Goal: Task Accomplishment & Management: Manage account settings

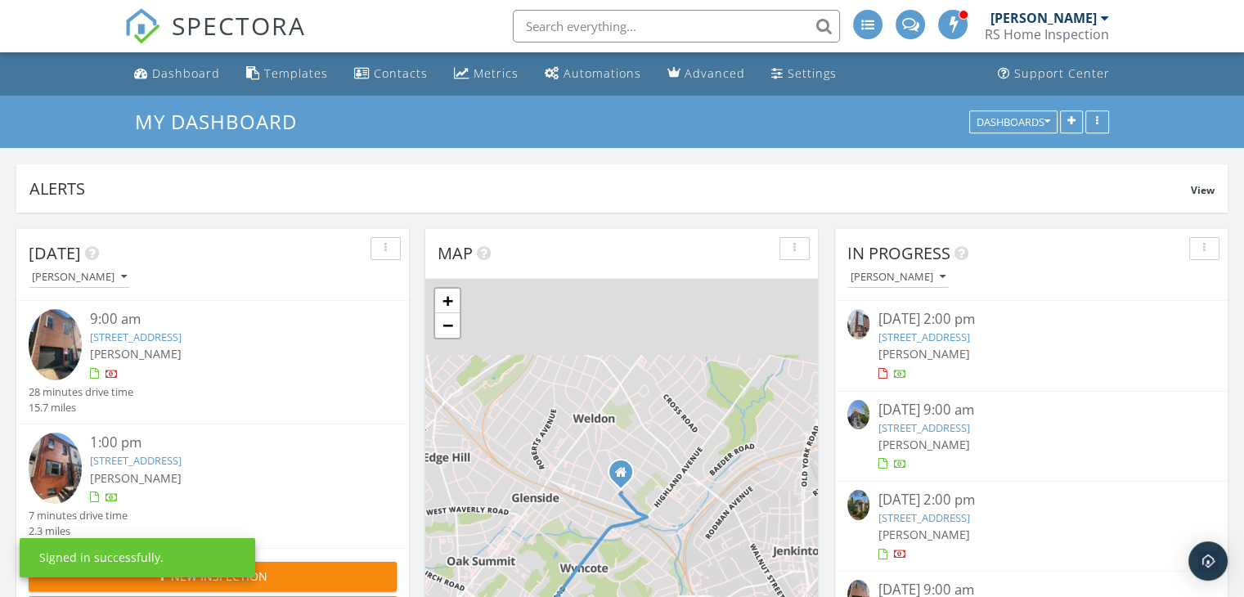
scroll to position [7, 8]
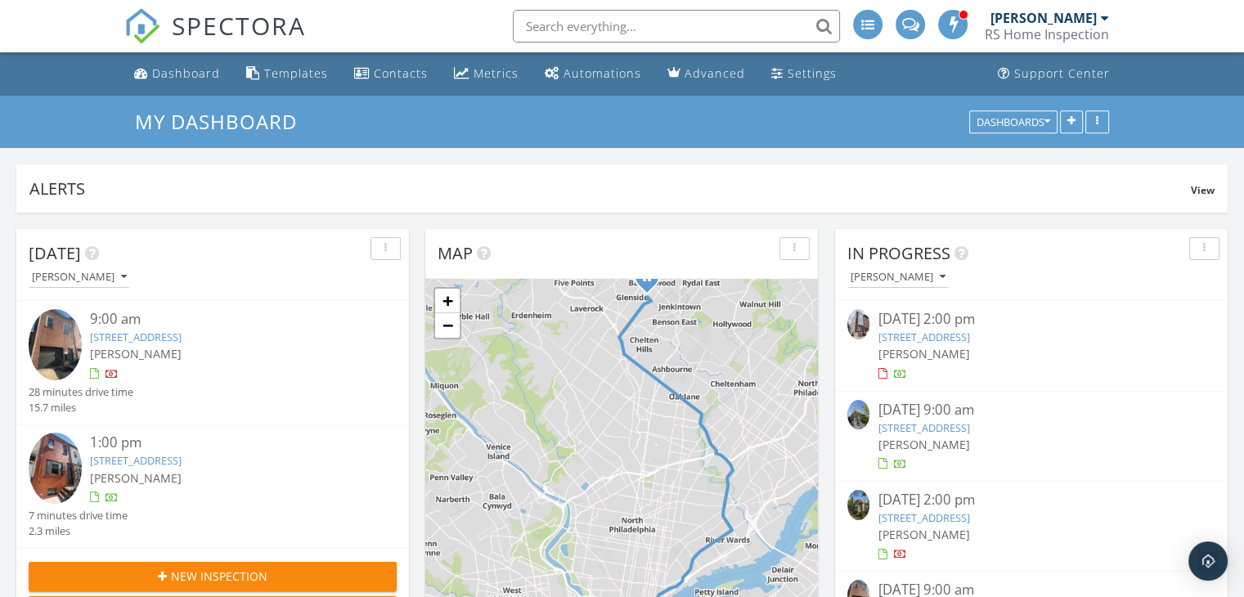
click at [969, 423] on link "5308 Pine St, Philadelphia, PA 19143" at bounding box center [924, 427] width 92 height 15
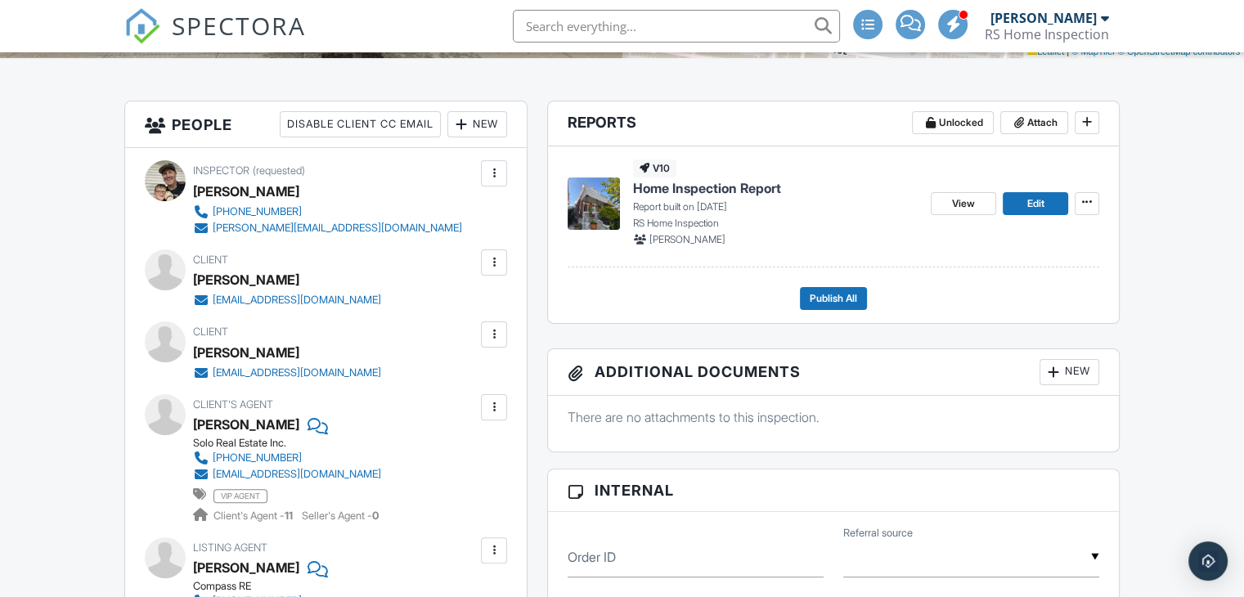
scroll to position [245, 0]
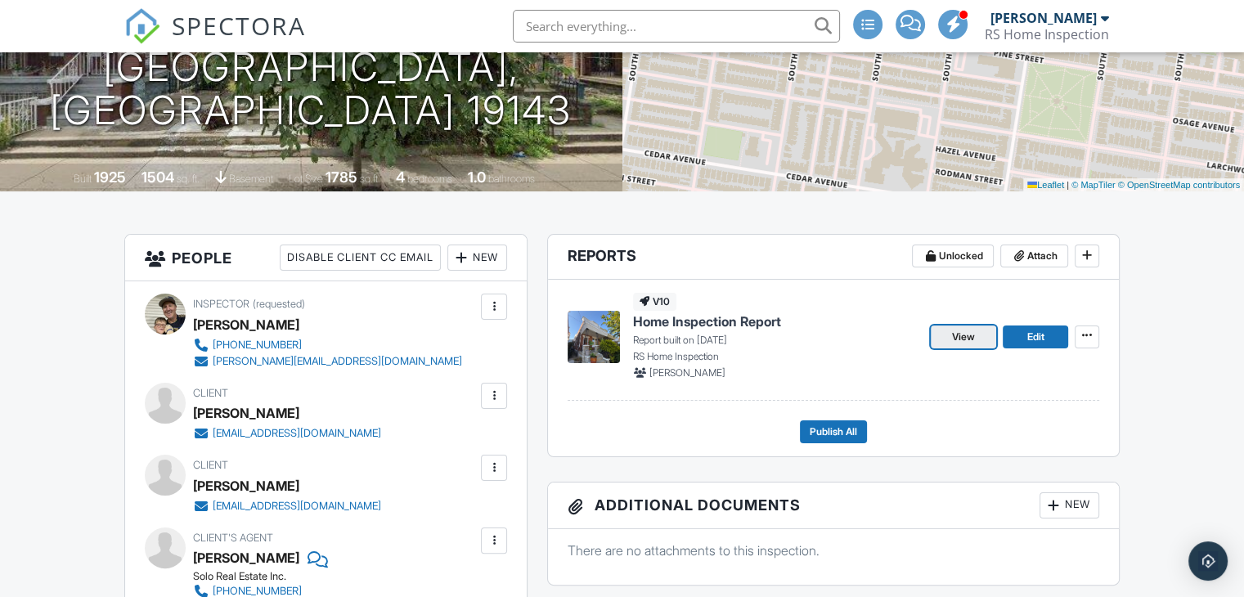
click at [950, 335] on link "View" at bounding box center [963, 337] width 65 height 23
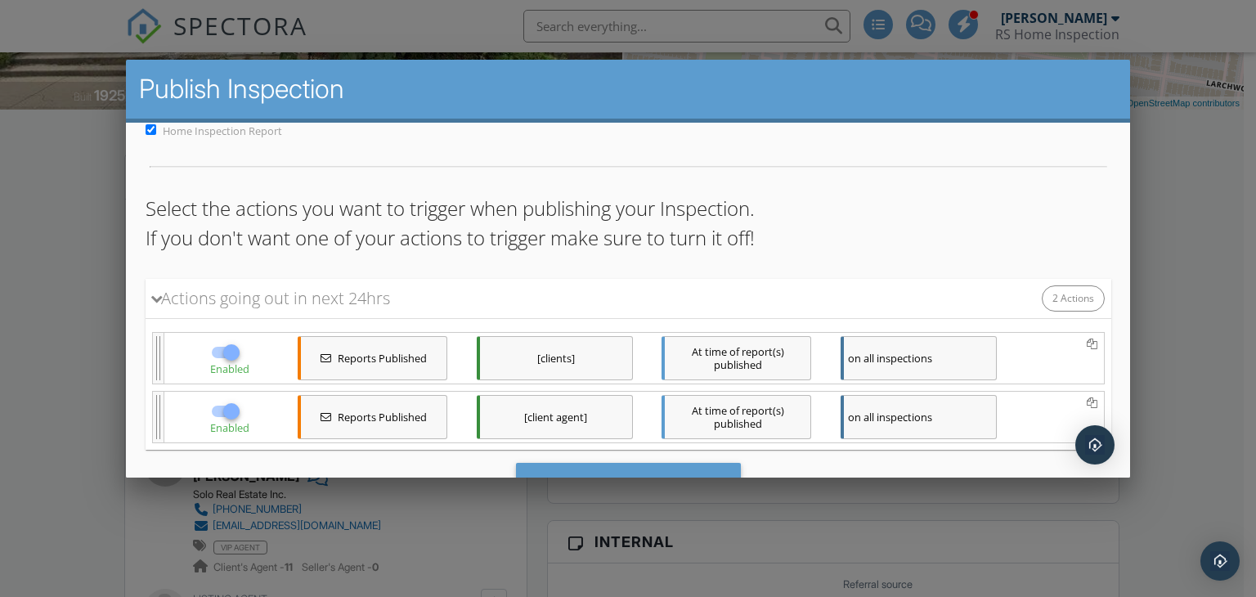
scroll to position [82, 0]
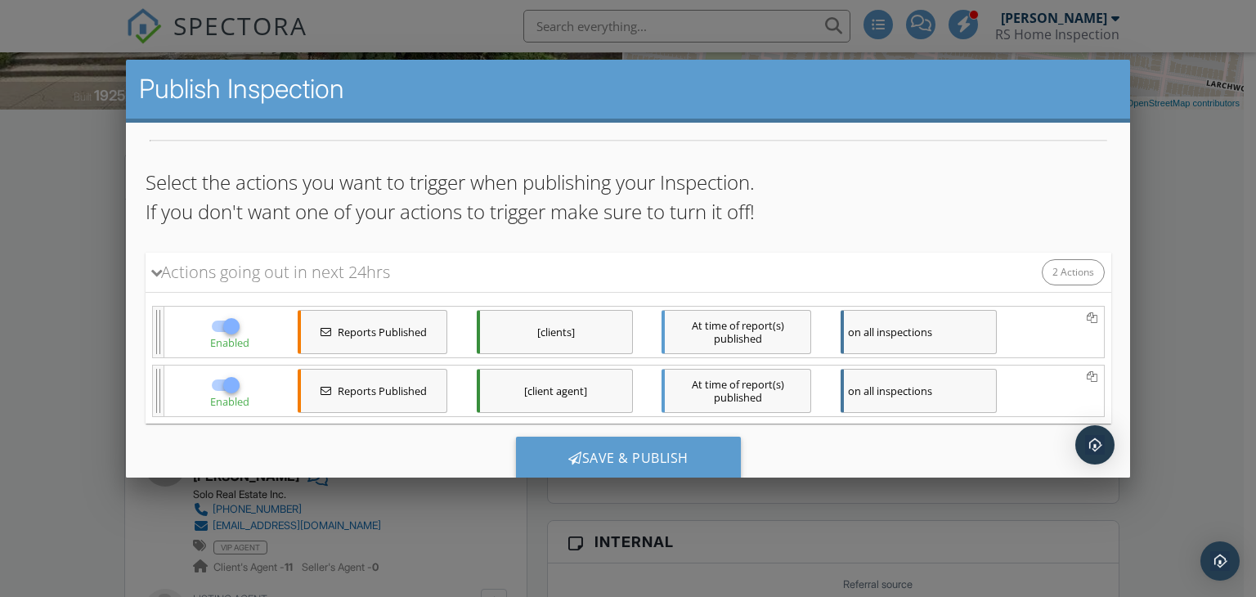
click at [575, 342] on div "[clients]" at bounding box center [554, 332] width 156 height 44
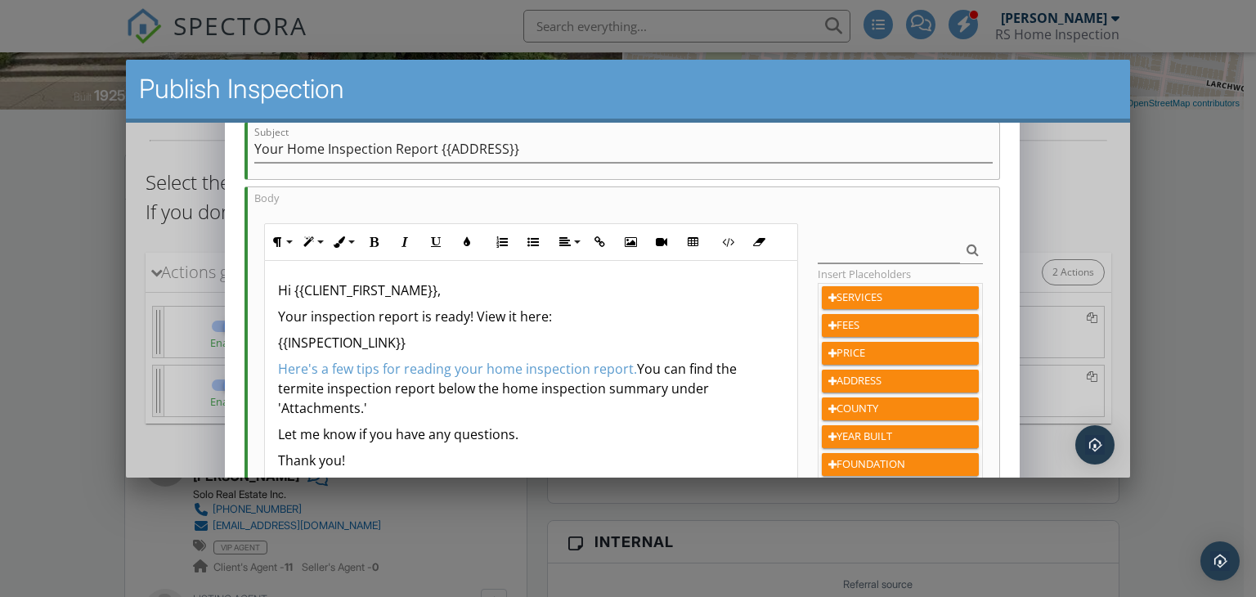
scroll to position [327, 0]
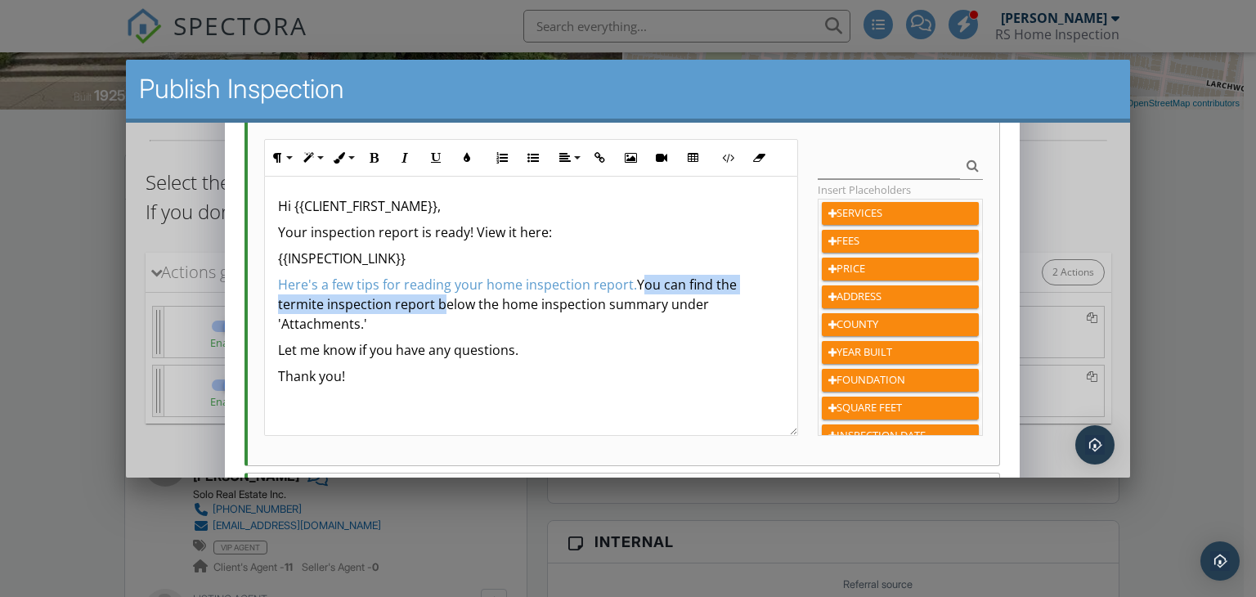
drag, startPoint x: 635, startPoint y: 279, endPoint x: 438, endPoint y: 299, distance: 198.2
click at [438, 299] on p "Here's a few tips for reading your home inspection report. You can find the ter…" at bounding box center [530, 304] width 506 height 59
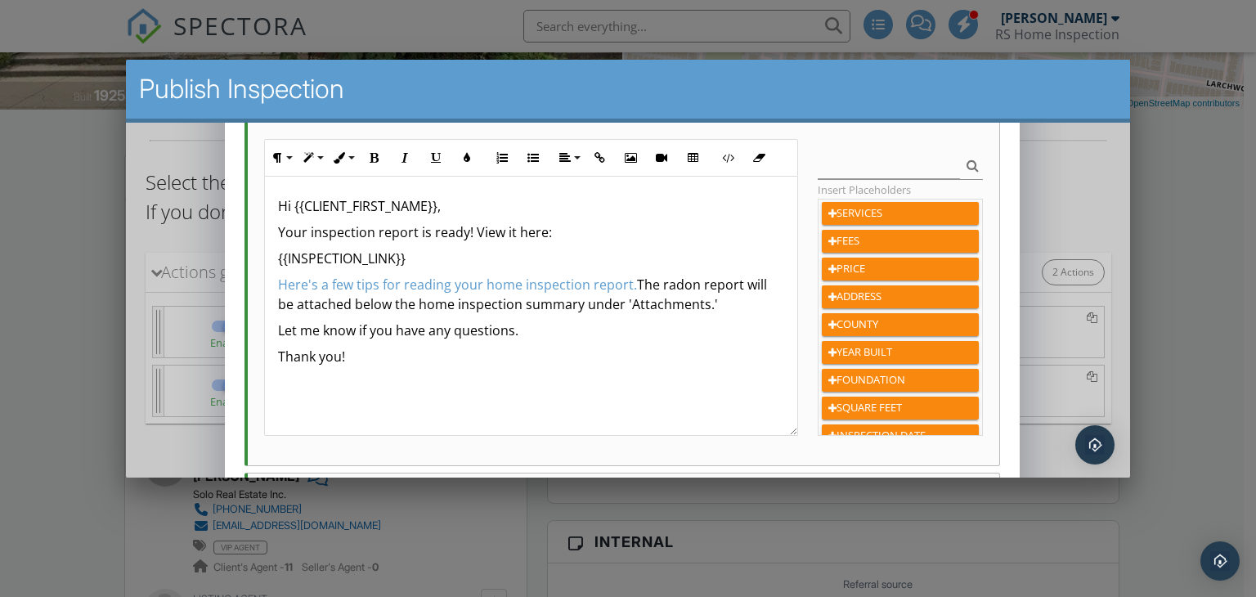
click at [712, 303] on p "Here's a few tips for reading your home inspection report. The radon report wil…" at bounding box center [530, 294] width 506 height 39
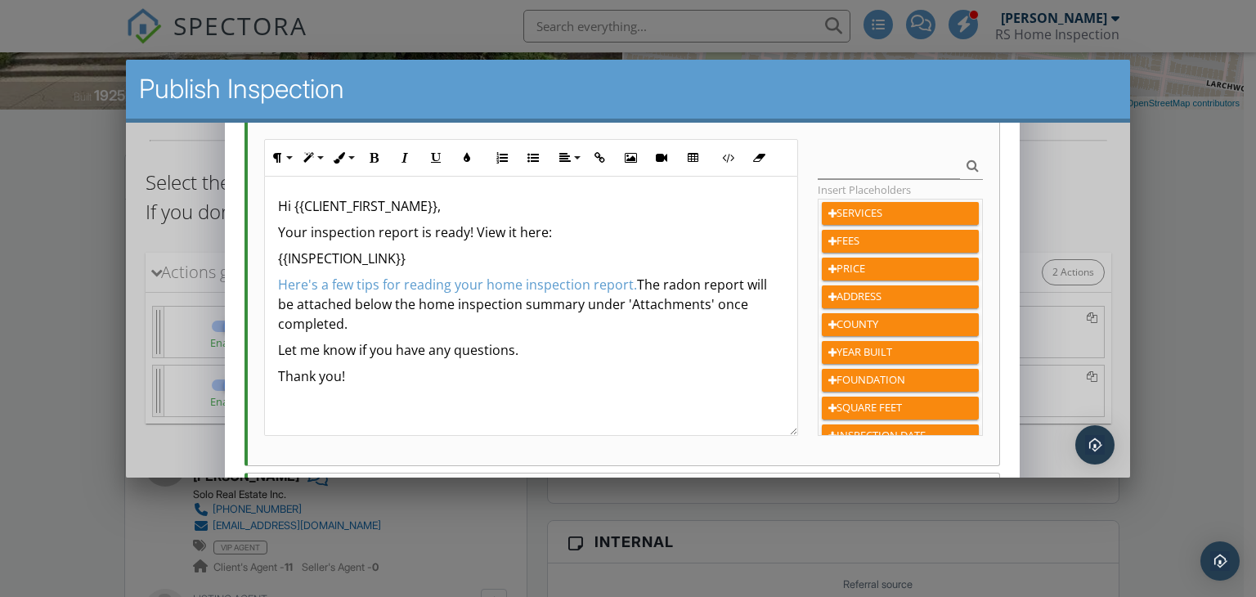
drag, startPoint x: 691, startPoint y: 319, endPoint x: 636, endPoint y: 285, distance: 65.0
click at [636, 285] on p "Here's a few tips for reading your home inspection report. The radon report wil…" at bounding box center [530, 304] width 506 height 59
copy p "The radon report will be attached below the home inspection summary under 'Atta…"
click at [700, 344] on p "Let me know if you have any questions." at bounding box center [530, 350] width 506 height 20
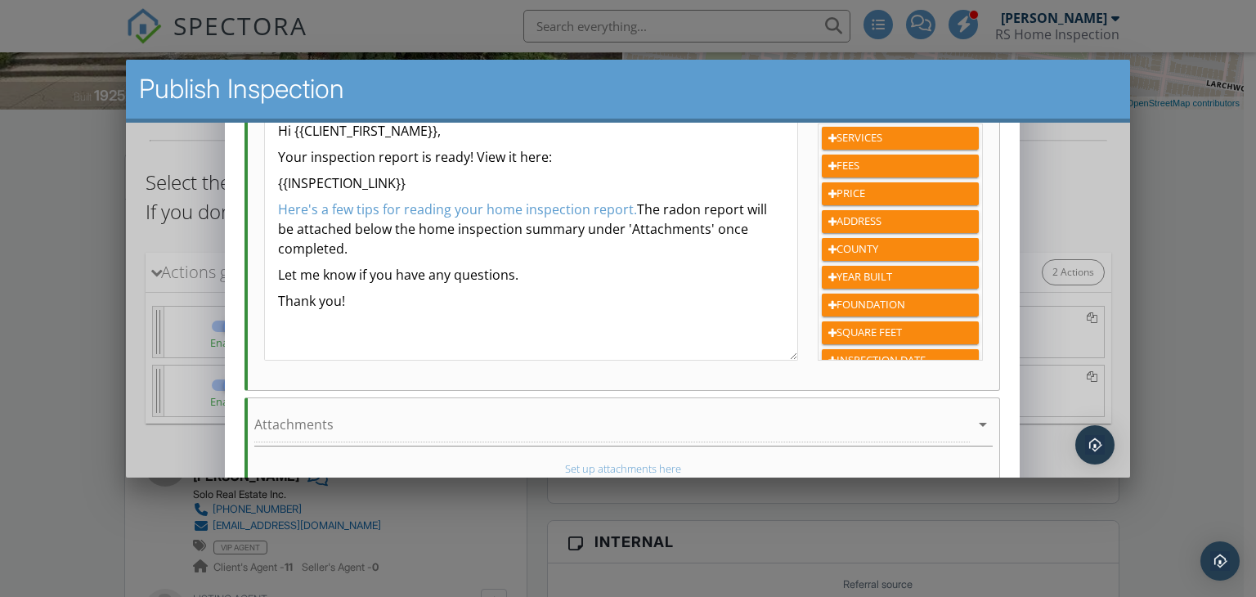
scroll to position [501, 0]
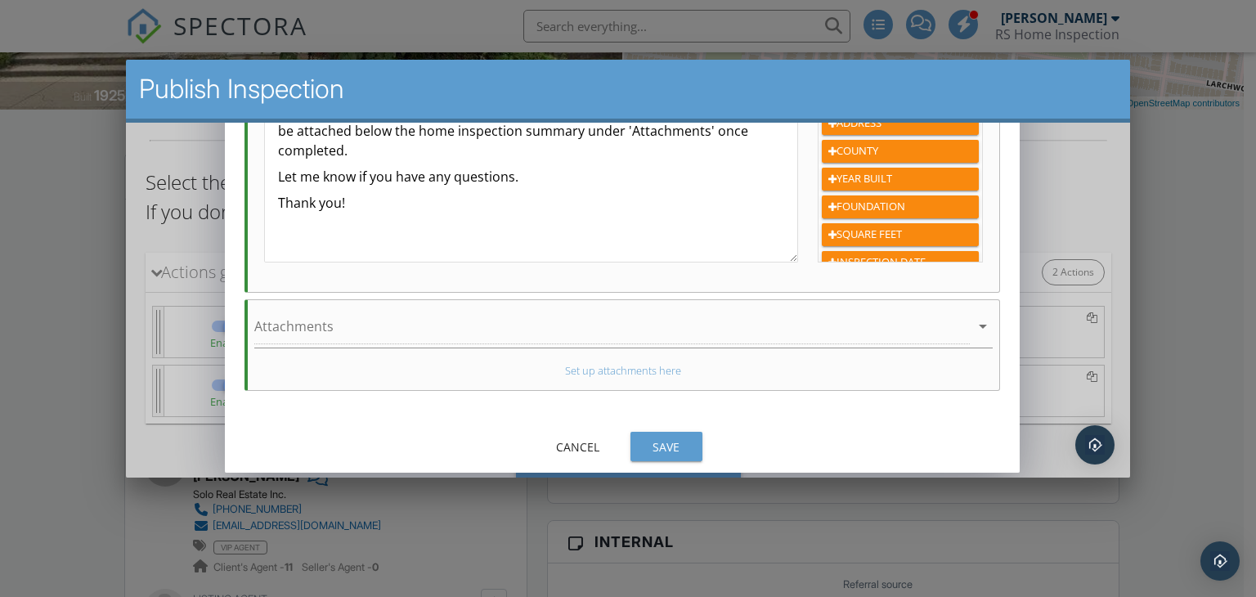
click at [677, 440] on div "Save" at bounding box center [666, 446] width 46 height 17
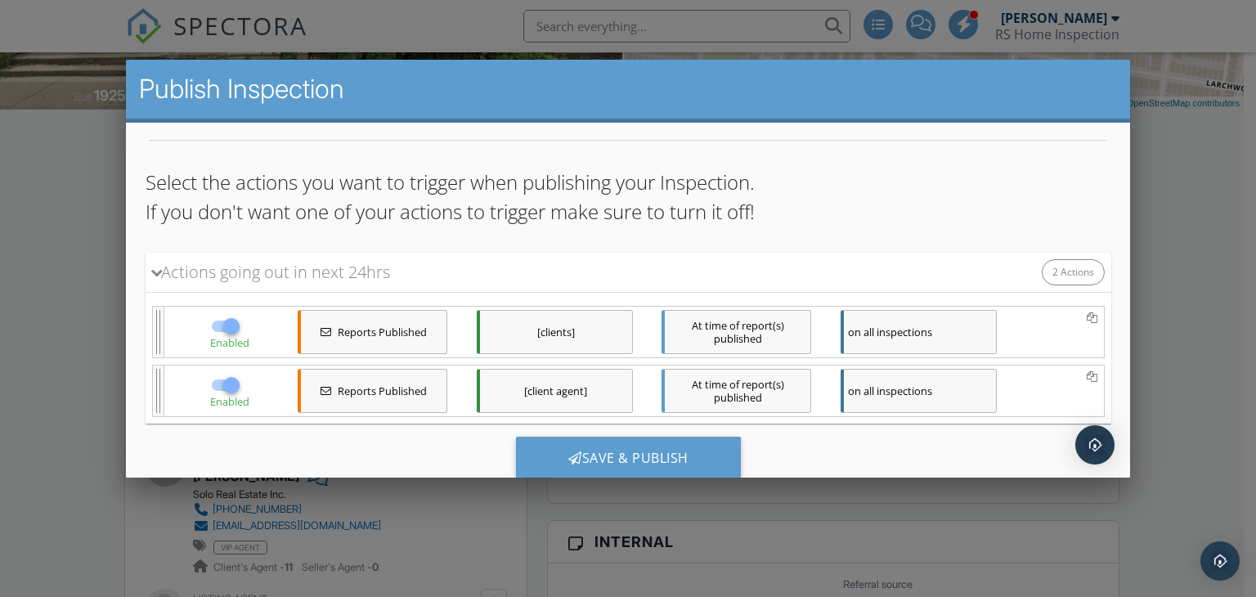
click at [564, 378] on div "[client agent]" at bounding box center [554, 391] width 156 height 44
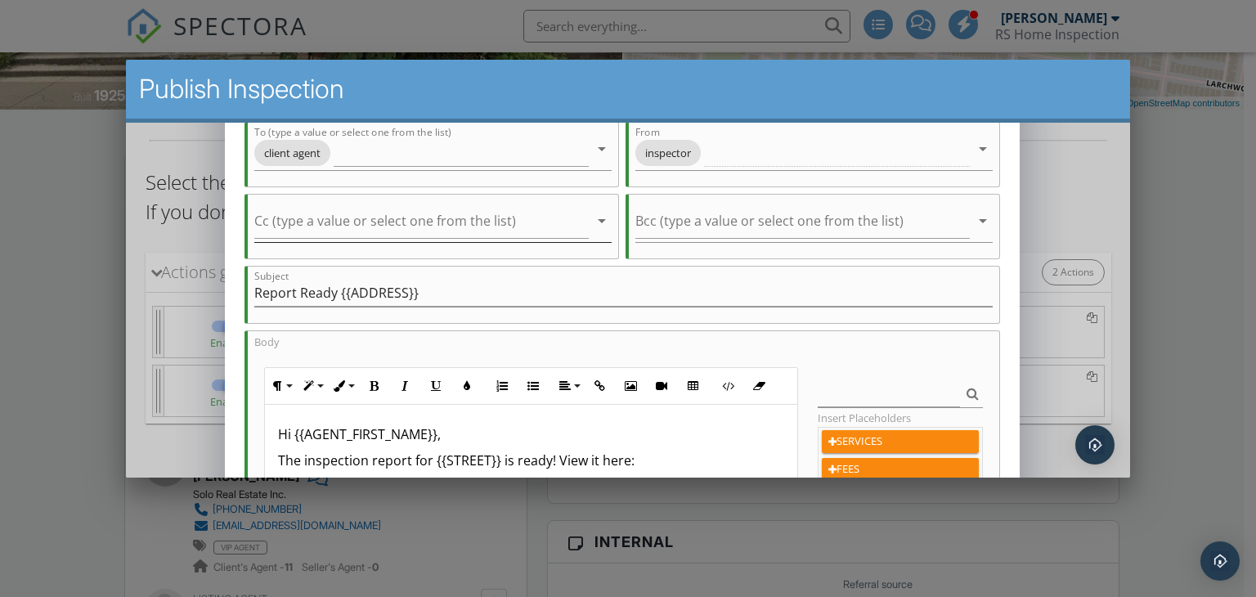
scroll to position [245, 0]
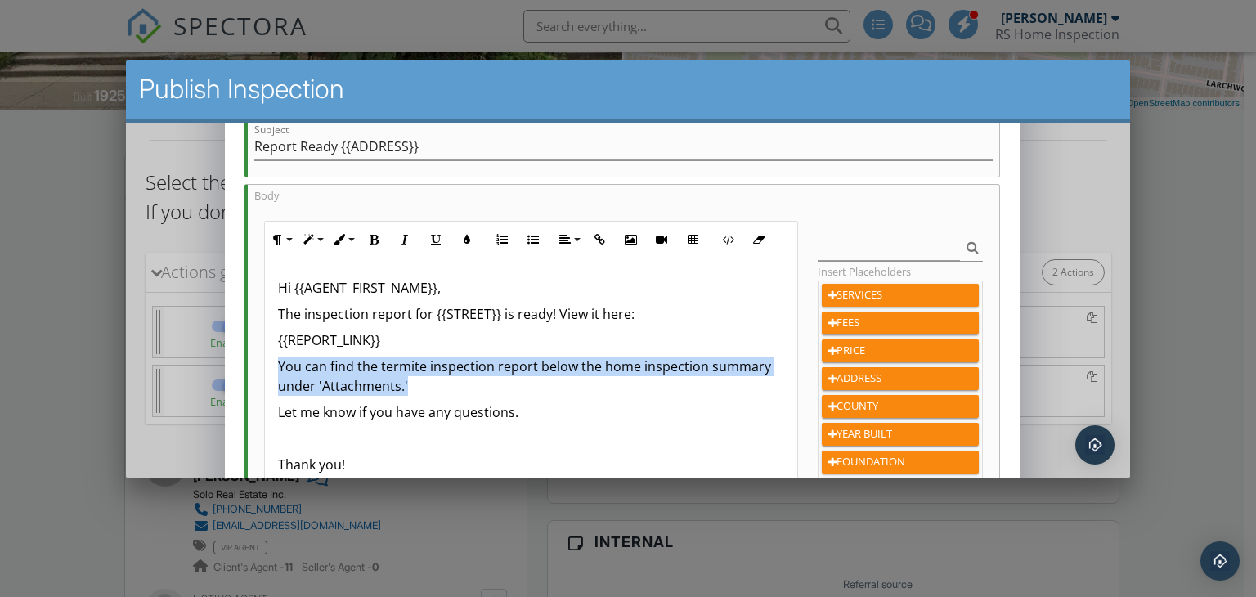
drag, startPoint x: 432, startPoint y: 376, endPoint x: 279, endPoint y: 370, distance: 153.1
click at [279, 370] on p "You can find the termite inspection report below the home inspection summary un…" at bounding box center [530, 376] width 506 height 39
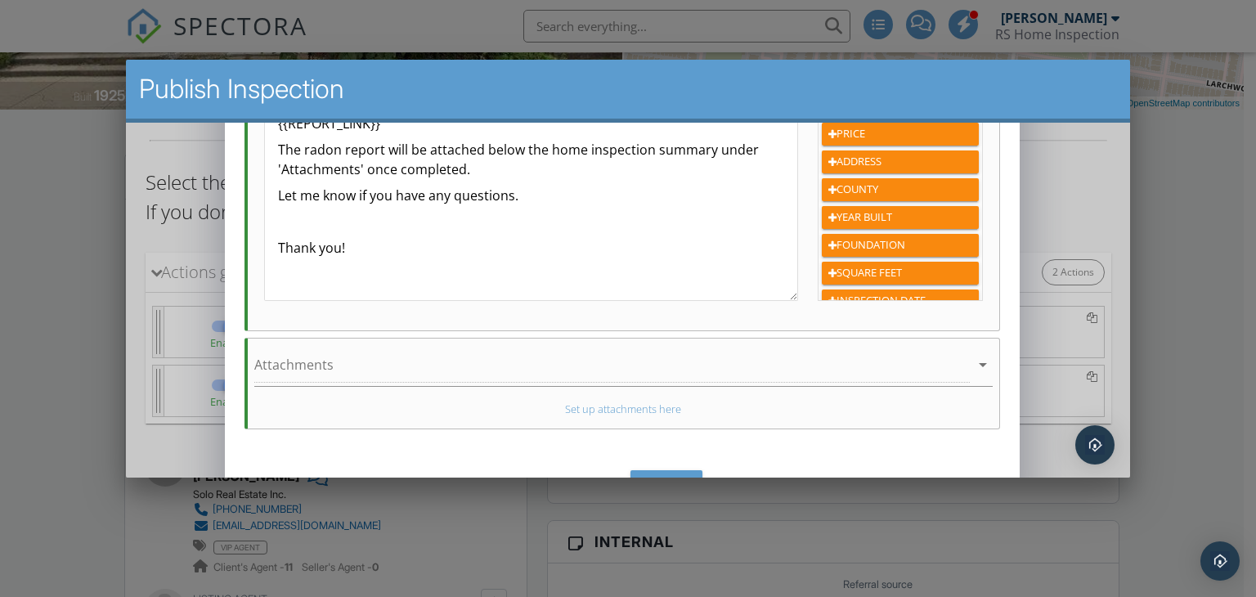
scroll to position [491, 0]
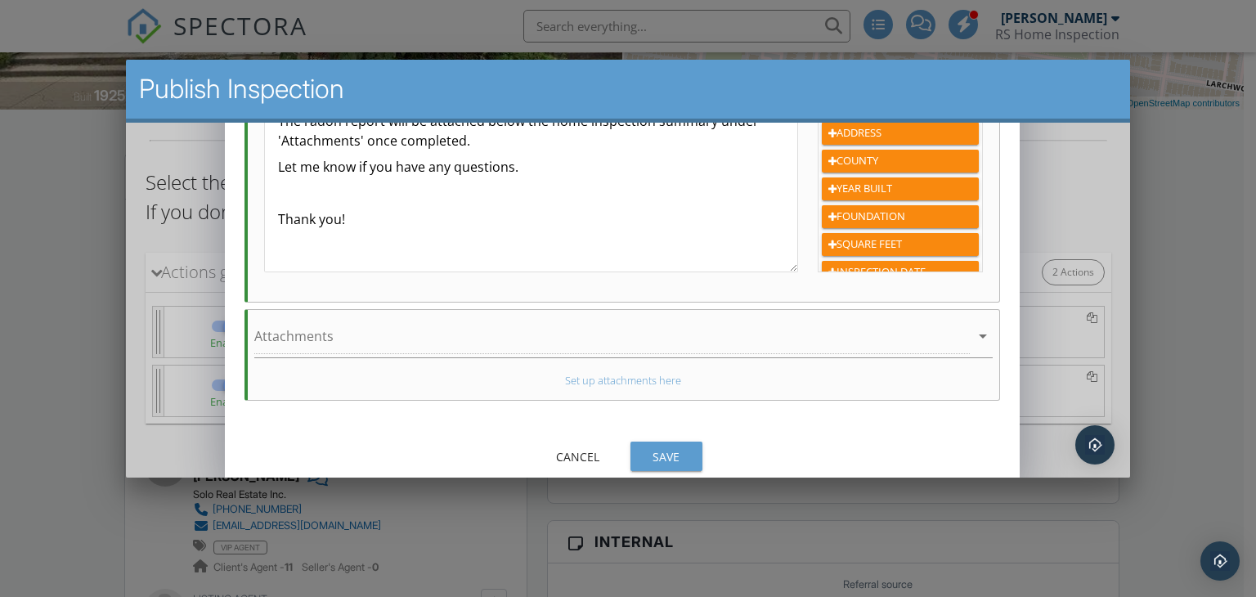
click at [654, 448] on div "Save" at bounding box center [666, 456] width 46 height 17
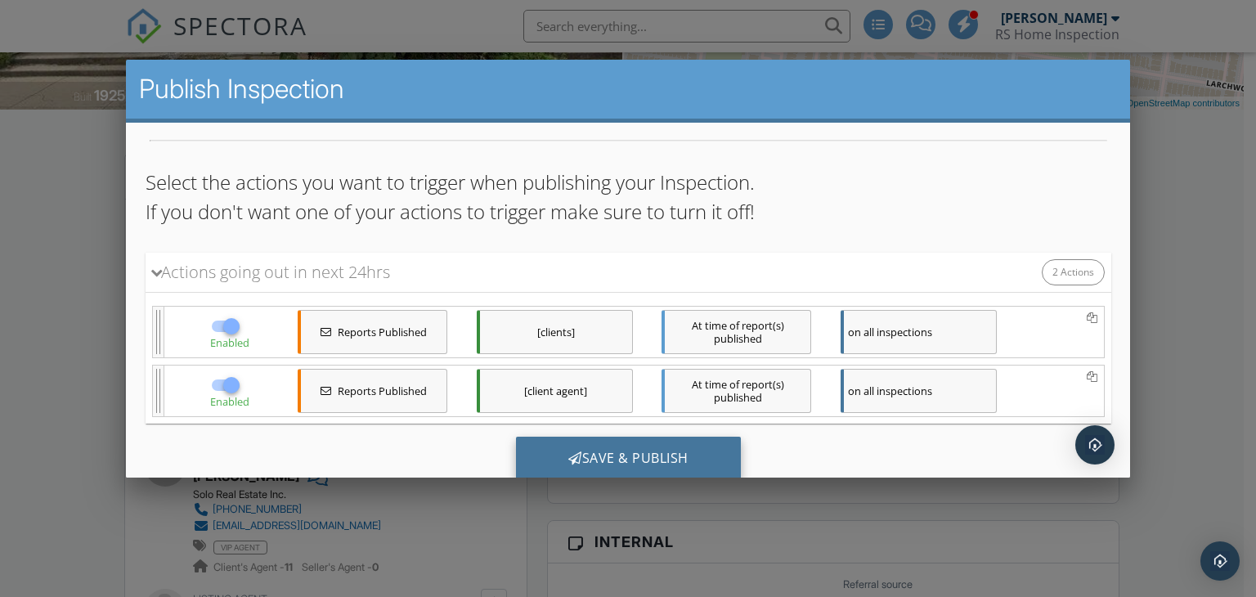
click at [653, 446] on div "Save & Publish" at bounding box center [627, 459] width 225 height 44
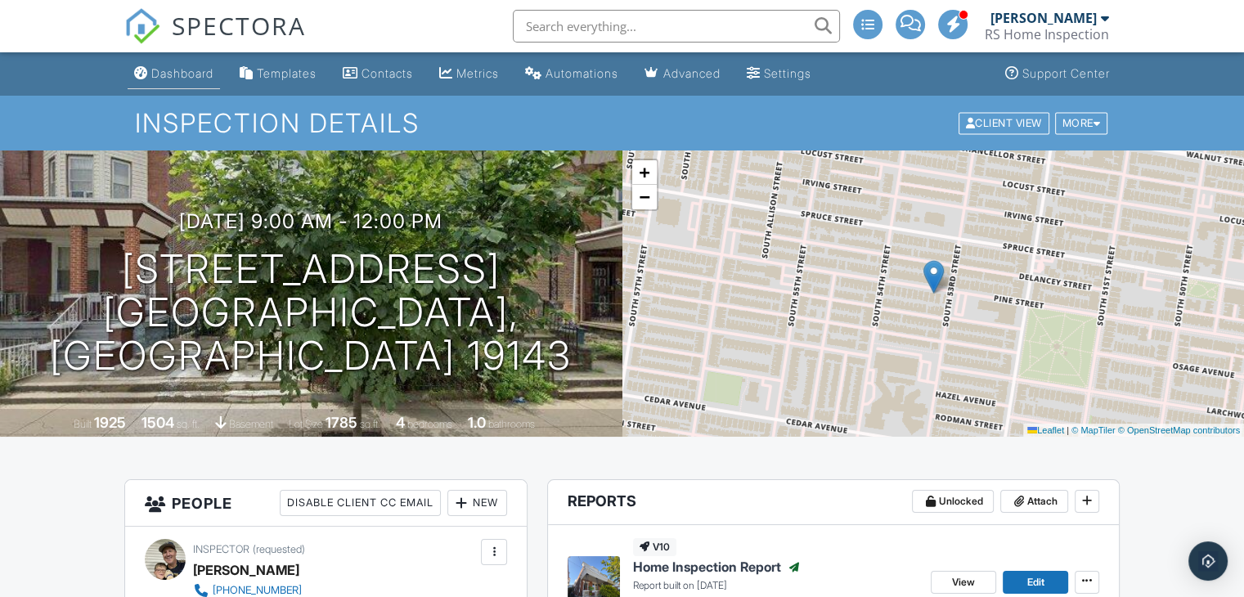
click at [191, 67] on div "Dashboard" at bounding box center [182, 73] width 62 height 14
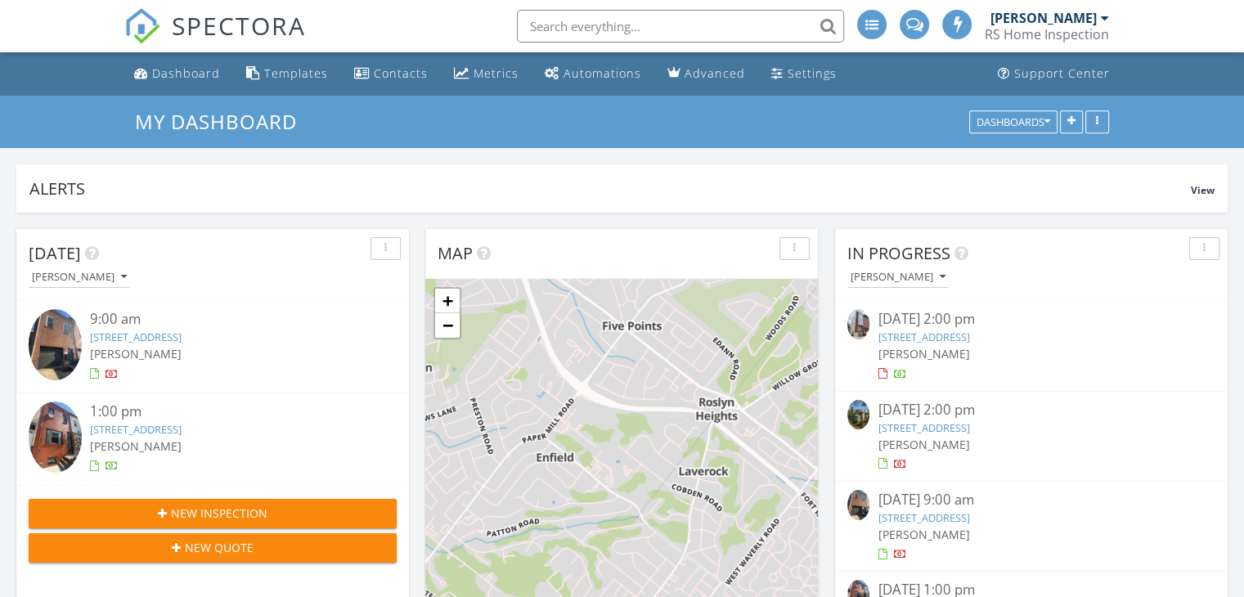
scroll to position [7, 8]
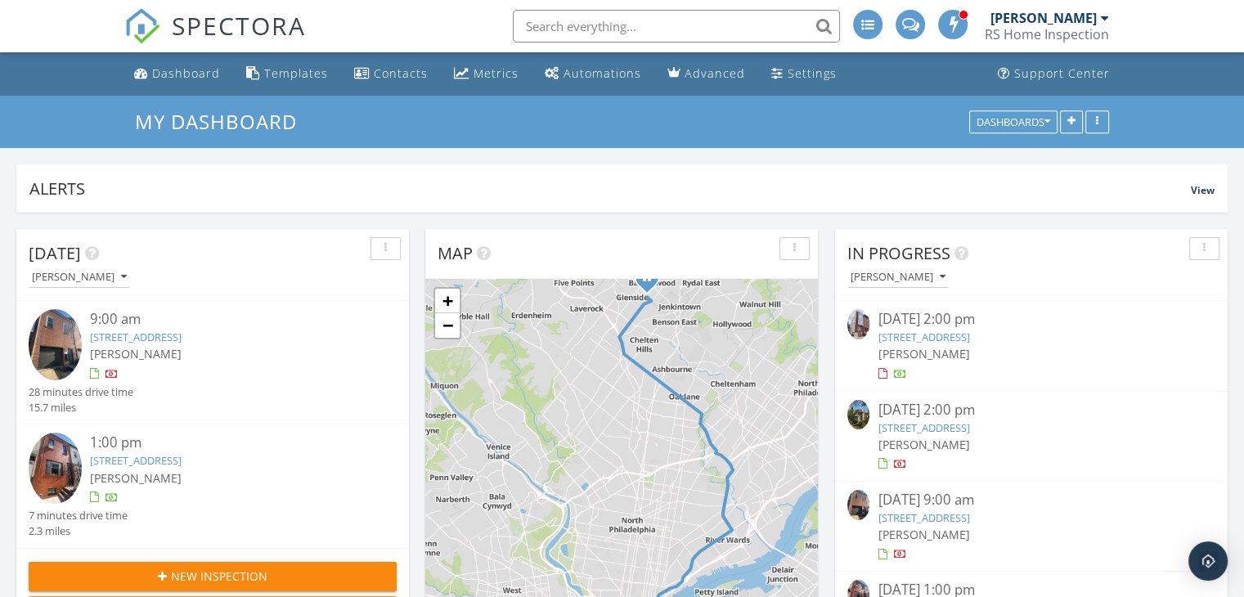
click at [969, 335] on link "[STREET_ADDRESS]" at bounding box center [924, 337] width 92 height 15
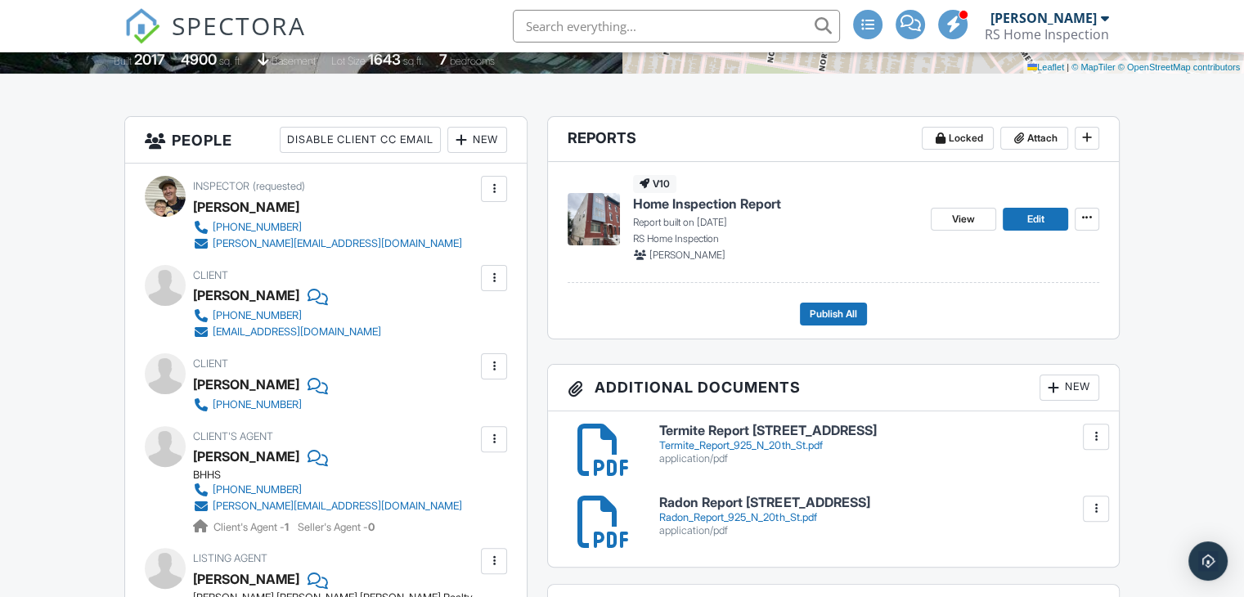
scroll to position [327, 0]
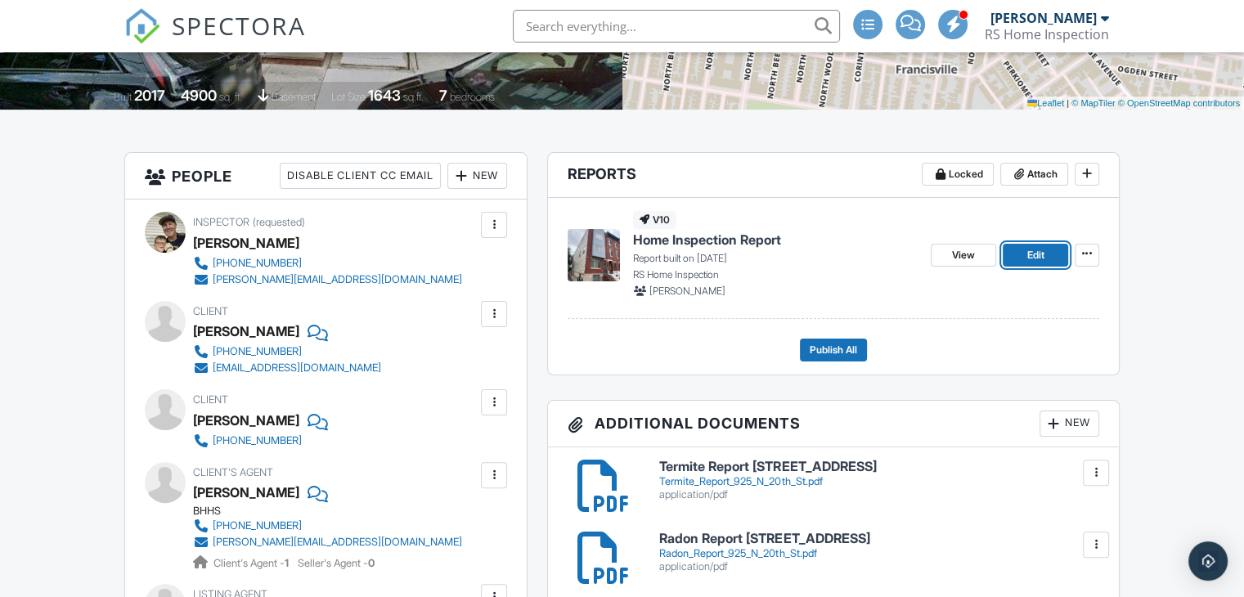
drag, startPoint x: 1034, startPoint y: 250, endPoint x: 1043, endPoint y: 250, distance: 9.0
click at [1034, 250] on span "Edit" at bounding box center [1035, 255] width 17 height 16
